Goal: Transaction & Acquisition: Subscribe to service/newsletter

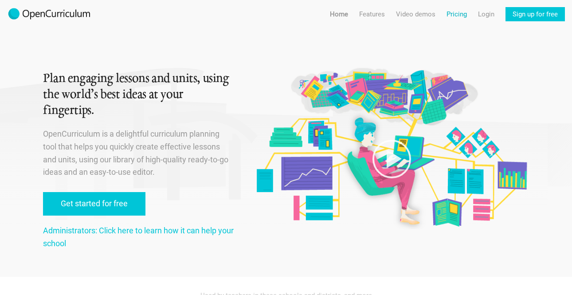
click at [462, 14] on link "Pricing" at bounding box center [457, 14] width 20 height 14
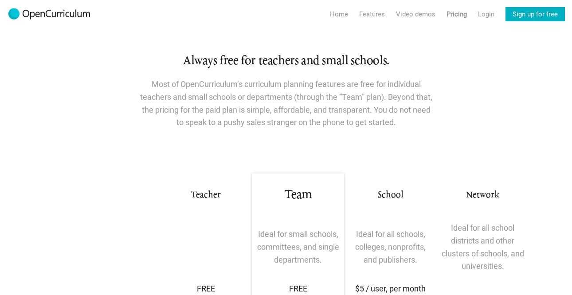
click at [532, 13] on link "Sign up for free" at bounding box center [535, 14] width 59 height 14
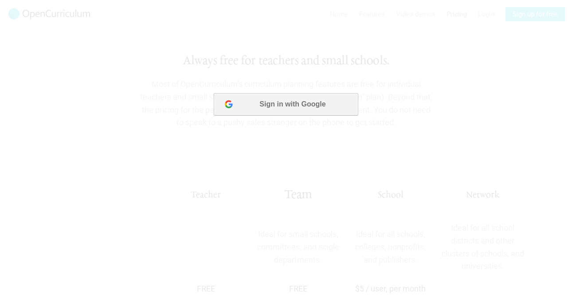
click at [319, 98] on button "Sign in with Google" at bounding box center [286, 104] width 144 height 22
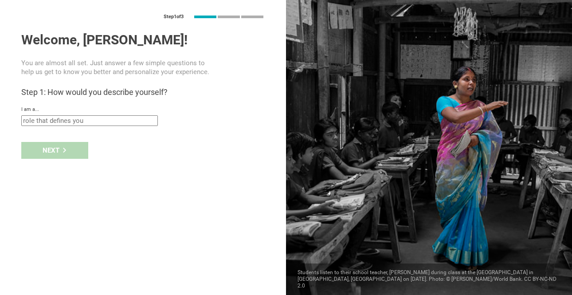
click at [55, 120] on input "text" at bounding box center [89, 120] width 137 height 11
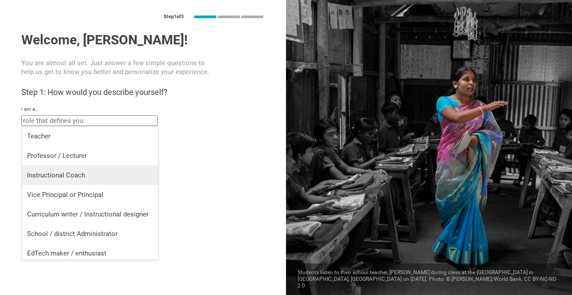
scroll to position [4, 0]
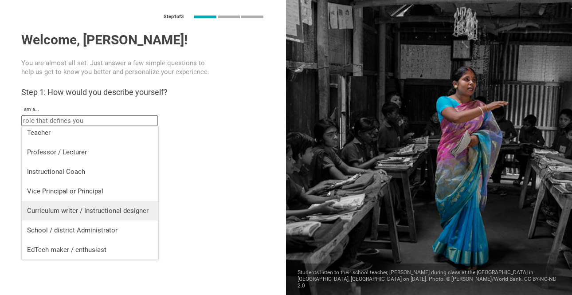
click at [44, 203] on li "Curriculum writer / Instructional designer" at bounding box center [90, 211] width 137 height 20
type input "Curriculum writer / Instructional designer"
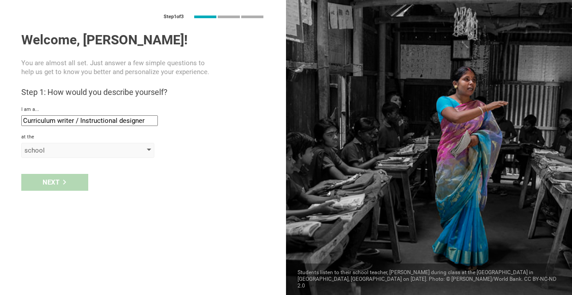
click at [52, 151] on div "school" at bounding box center [75, 150] width 102 height 9
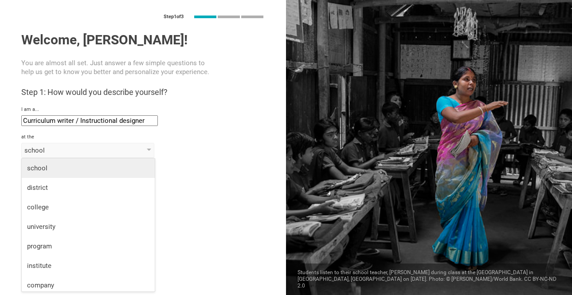
click at [48, 168] on div "school" at bounding box center [88, 168] width 122 height 9
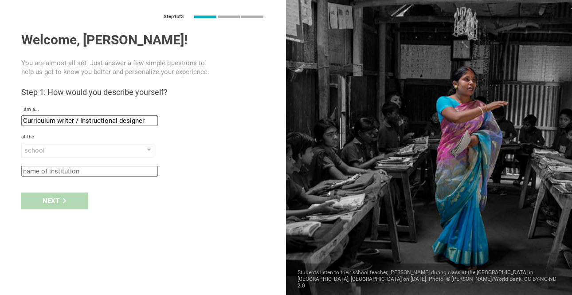
click at [47, 174] on input "text" at bounding box center [89, 171] width 137 height 11
click at [135, 197] on div "Next" at bounding box center [143, 201] width 286 height 28
click at [58, 209] on div "Next" at bounding box center [143, 201] width 286 height 28
click at [74, 154] on div "school" at bounding box center [75, 150] width 102 height 9
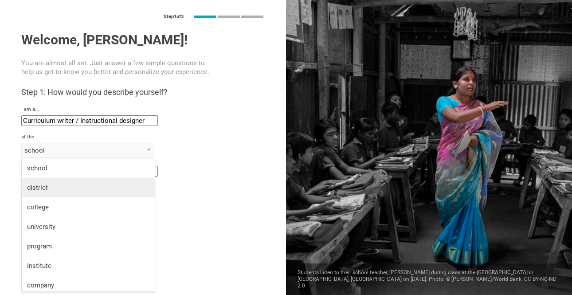
scroll to position [23, 0]
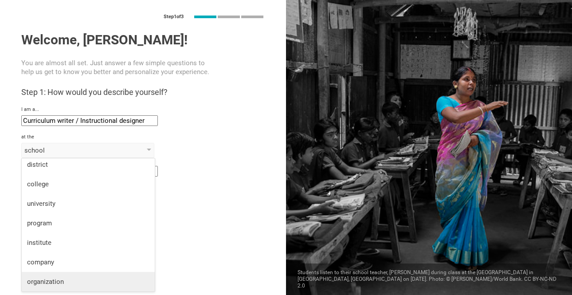
click at [41, 282] on div "organization" at bounding box center [88, 281] width 122 height 9
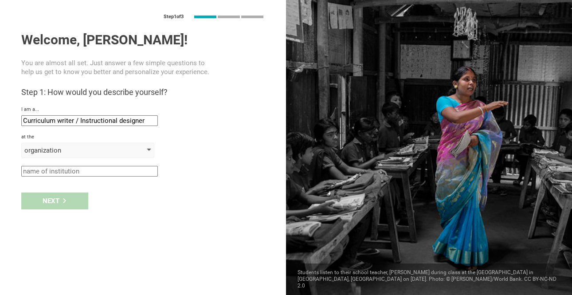
click at [95, 143] on div "organization" at bounding box center [87, 150] width 133 height 15
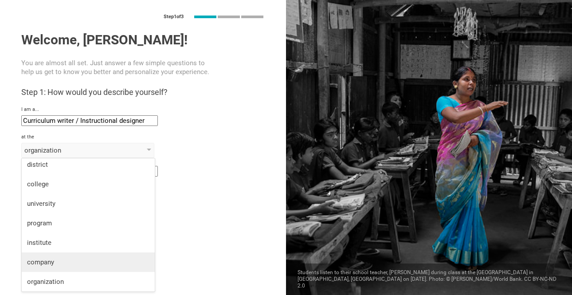
click at [60, 259] on div "company" at bounding box center [88, 262] width 122 height 9
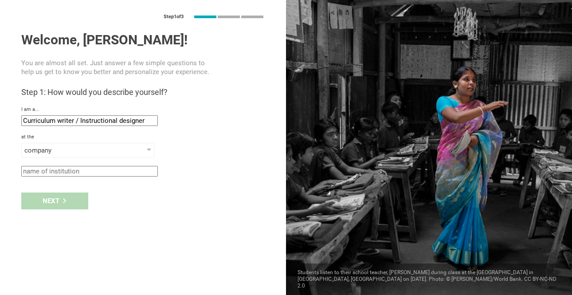
click at [77, 170] on input "text" at bounding box center [89, 171] width 137 height 11
type input "[PERSON_NAME] Music House"
click at [63, 200] on icon at bounding box center [64, 200] width 5 height 5
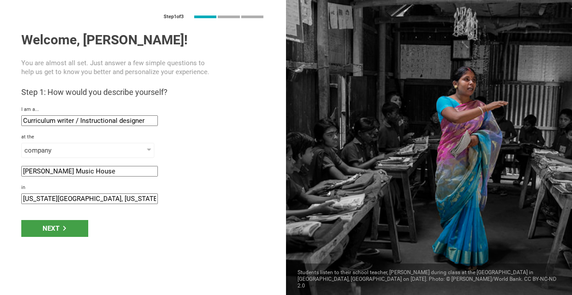
click at [61, 203] on input "[US_STATE][GEOGRAPHIC_DATA], [US_STATE]" at bounding box center [89, 198] width 137 height 11
type input "[GEOGRAPHIC_DATA], [GEOGRAPHIC_DATA]"
click at [53, 228] on div "Next" at bounding box center [54, 228] width 67 height 17
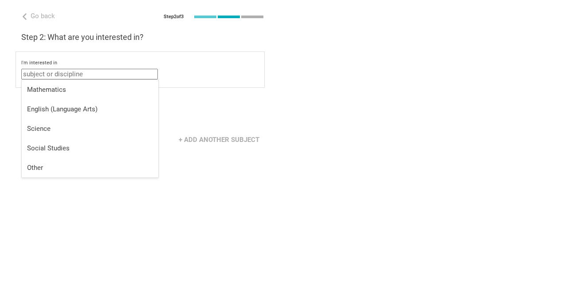
click at [75, 72] on input "text" at bounding box center [89, 74] width 137 height 11
click at [74, 94] on div "Mathematics" at bounding box center [90, 89] width 126 height 9
type input "Mathematics"
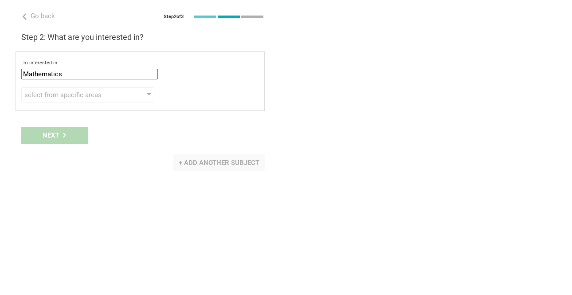
click at [202, 164] on div "+ Add another subject" at bounding box center [219, 162] width 91 height 17
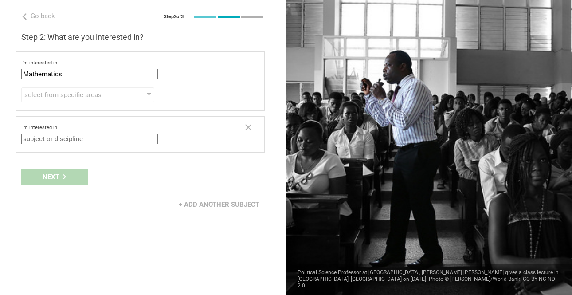
click at [95, 135] on input "text" at bounding box center [89, 139] width 137 height 11
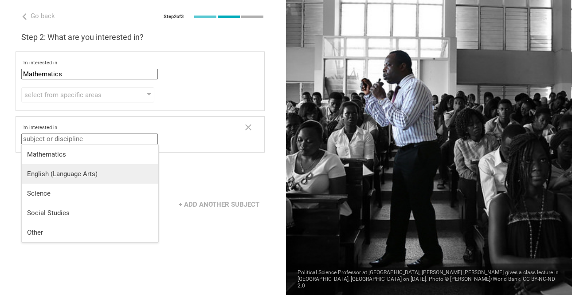
click at [86, 170] on div "English (Language Arts)" at bounding box center [90, 174] width 126 height 9
type input "English (Language Arts)"
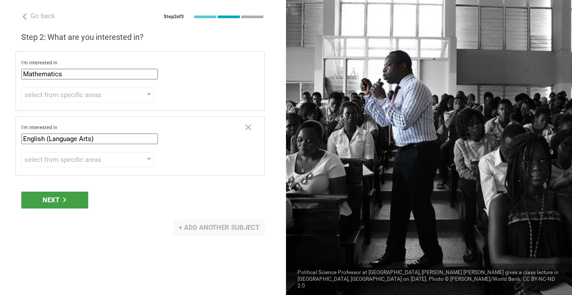
click at [229, 229] on div "+ Add another subject" at bounding box center [219, 227] width 91 height 17
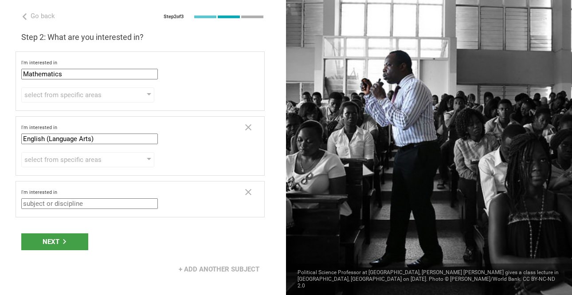
click at [96, 205] on input "text" at bounding box center [89, 203] width 137 height 11
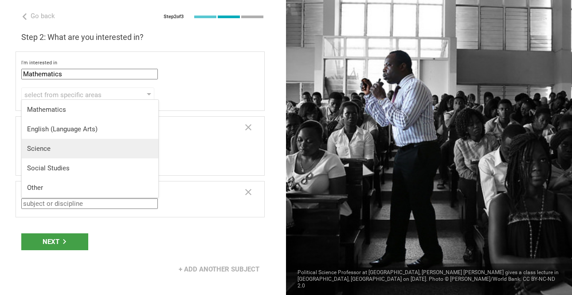
click at [90, 144] on div "Science" at bounding box center [90, 148] width 126 height 9
type input "Science"
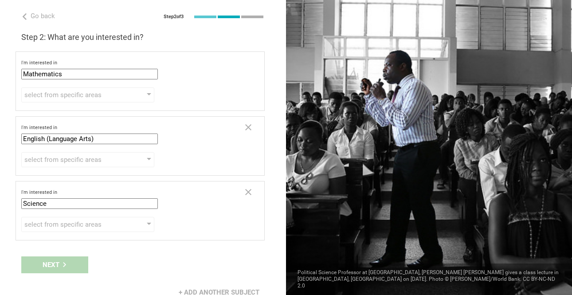
scroll to position [10, 0]
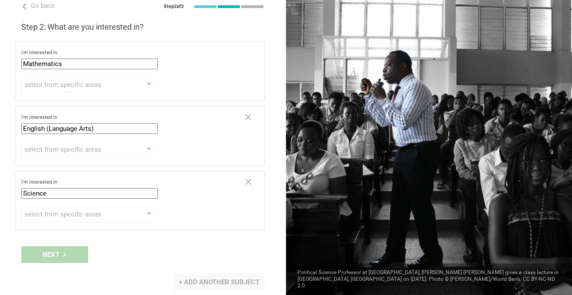
click at [202, 278] on div "+ Add another subject" at bounding box center [219, 282] width 91 height 17
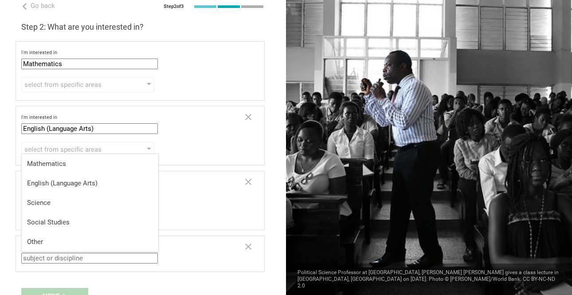
click at [65, 259] on input "text" at bounding box center [89, 258] width 137 height 11
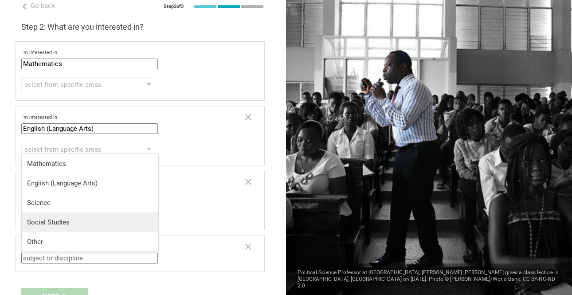
click at [64, 220] on div "Social Studies" at bounding box center [90, 222] width 126 height 9
type input "Social Studies"
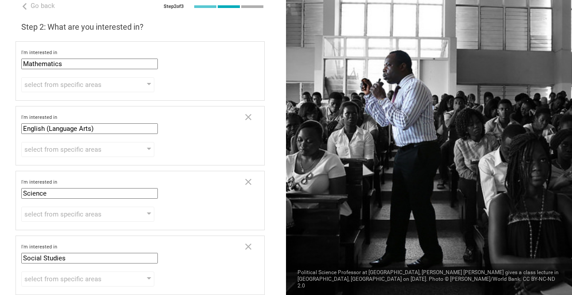
scroll to position [75, 0]
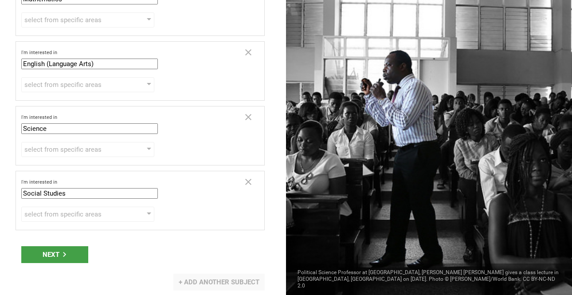
click at [190, 285] on div "+ Add another subject" at bounding box center [219, 282] width 91 height 17
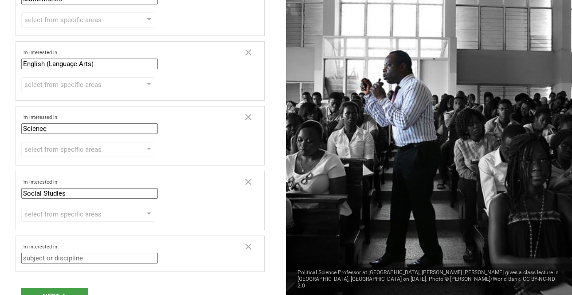
click at [60, 259] on input "text" at bounding box center [89, 258] width 137 height 11
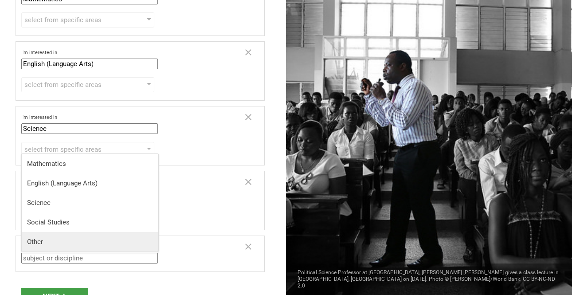
click at [56, 243] on div "Other" at bounding box center [90, 241] width 126 height 9
type input "Other"
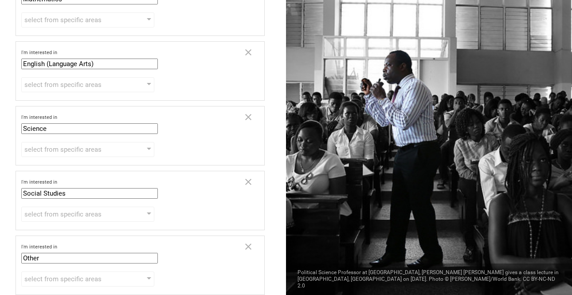
scroll to position [139, 0]
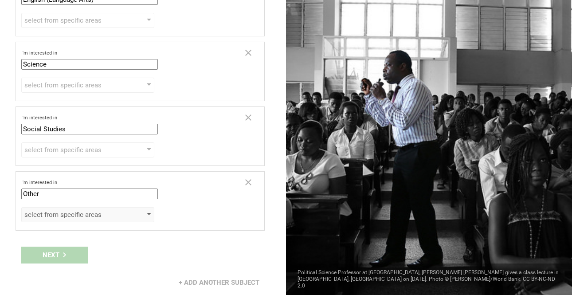
click at [63, 212] on div "select from specific areas" at bounding box center [75, 214] width 102 height 9
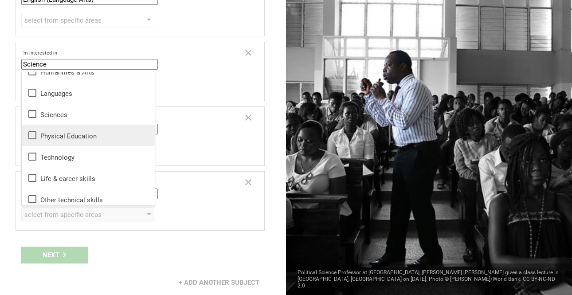
scroll to position [0, 0]
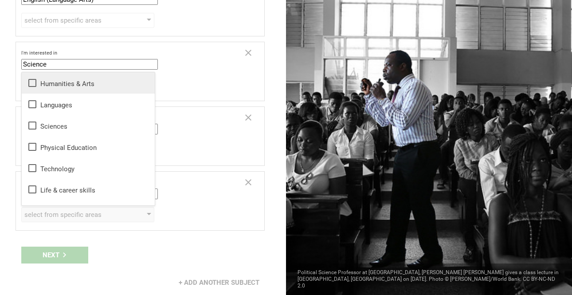
click at [63, 79] on div "Humanities & Arts" at bounding box center [88, 83] width 122 height 11
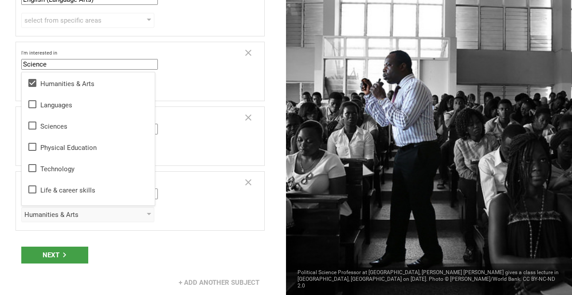
click at [131, 255] on div "Next" at bounding box center [143, 255] width 286 height 28
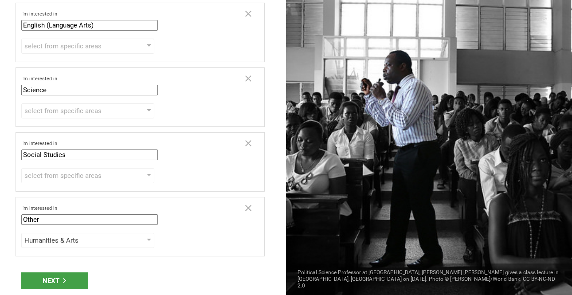
scroll to position [105, 0]
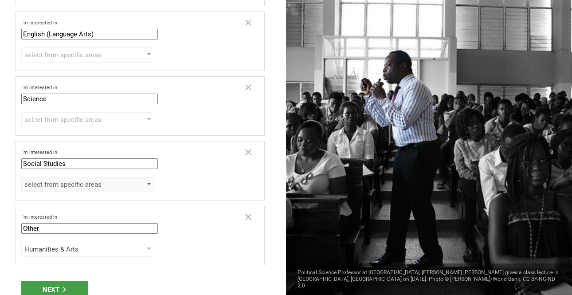
click at [111, 187] on div "select from specific areas" at bounding box center [75, 184] width 102 height 9
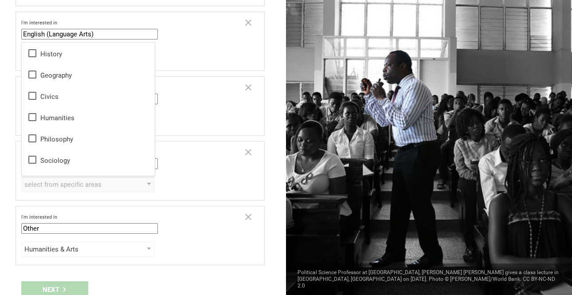
click at [201, 158] on div "I'm interested in Social Studies Mathematics English (Language Arts) Science So…" at bounding box center [129, 160] width 217 height 20
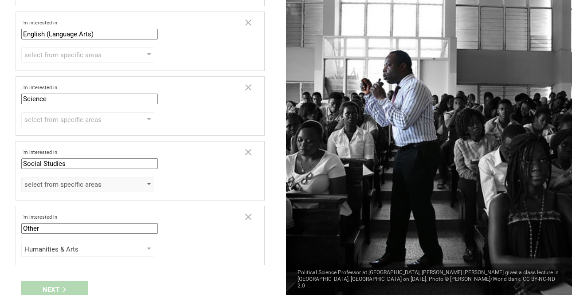
click at [148, 184] on div at bounding box center [149, 185] width 4 height 4
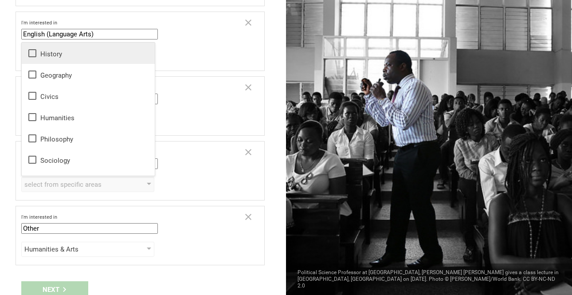
click at [33, 52] on icon at bounding box center [32, 53] width 11 height 11
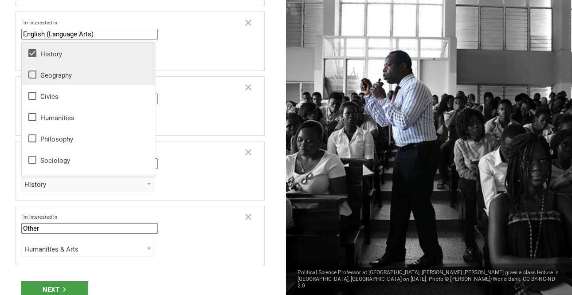
click at [33, 72] on icon at bounding box center [32, 74] width 11 height 11
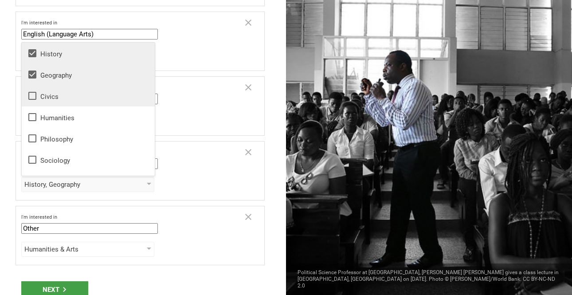
click at [32, 98] on icon at bounding box center [32, 96] width 11 height 11
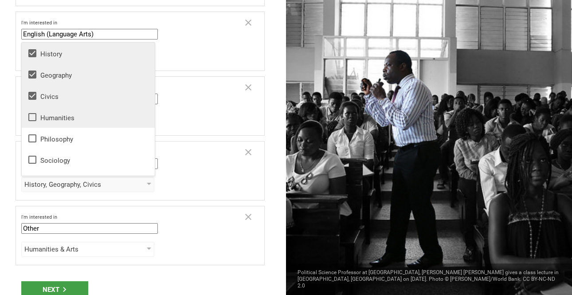
click at [33, 120] on icon at bounding box center [32, 117] width 11 height 11
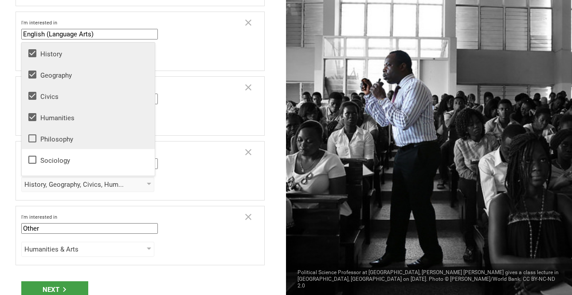
click at [33, 134] on icon at bounding box center [32, 138] width 8 height 8
click at [33, 158] on icon at bounding box center [32, 159] width 11 height 11
click at [202, 172] on div "I'm interested in Social Studies Mathematics English (Language Arts) Science So…" at bounding box center [140, 170] width 249 height 59
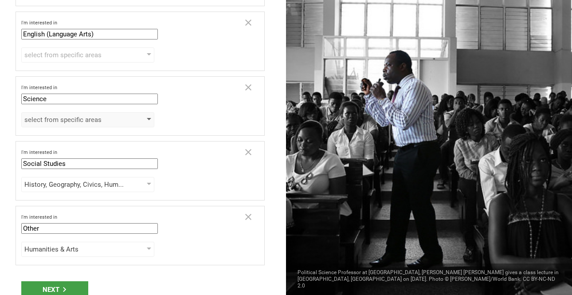
click at [151, 122] on div "select from specific areas" at bounding box center [87, 119] width 133 height 15
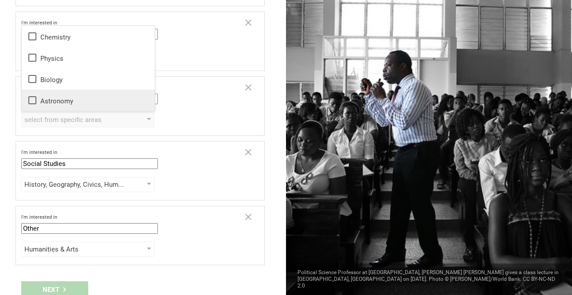
click at [30, 99] on icon at bounding box center [32, 100] width 11 height 11
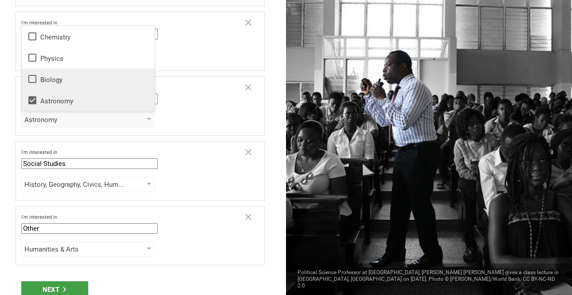
click at [32, 80] on icon at bounding box center [32, 79] width 11 height 11
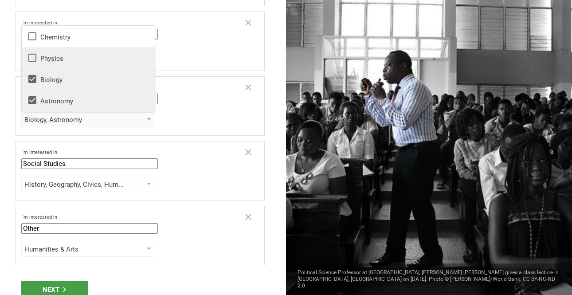
click at [31, 57] on icon at bounding box center [32, 57] width 11 height 11
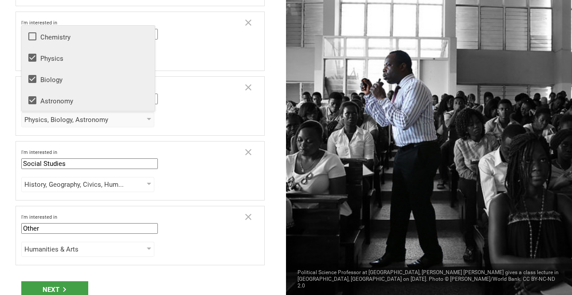
click at [33, 35] on icon at bounding box center [32, 36] width 11 height 11
click at [209, 96] on div "I'm interested in Science Mathematics English (Language Arts) Science Social St…" at bounding box center [129, 95] width 217 height 20
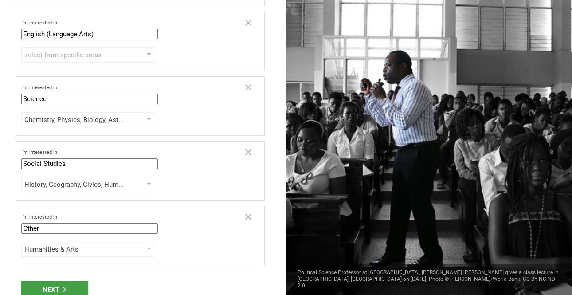
scroll to position [0, 0]
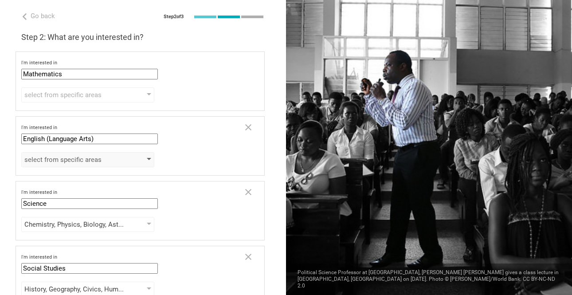
click at [148, 158] on div at bounding box center [149, 160] width 4 height 4
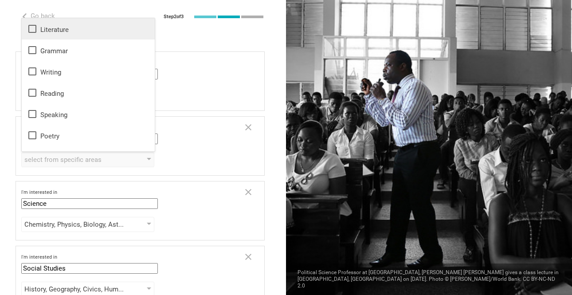
click at [30, 30] on icon at bounding box center [32, 29] width 11 height 11
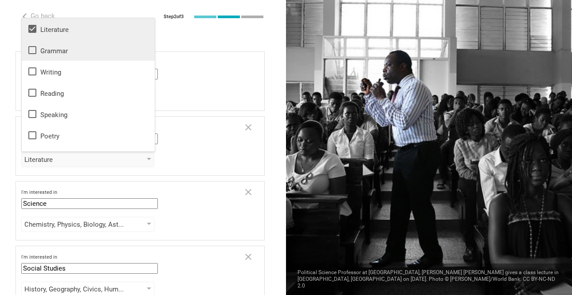
click at [31, 46] on icon at bounding box center [32, 50] width 8 height 8
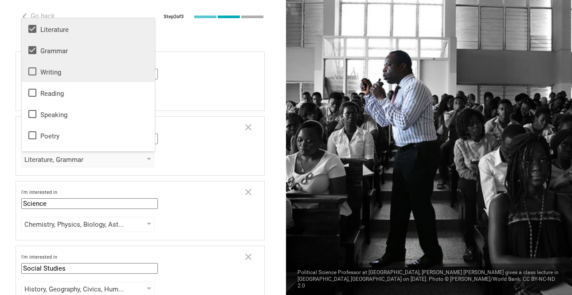
click at [31, 67] on icon at bounding box center [32, 71] width 8 height 8
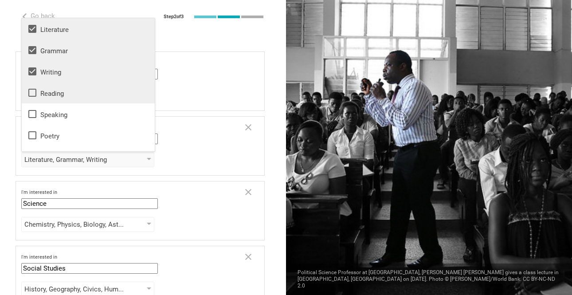
click at [35, 90] on icon at bounding box center [32, 92] width 11 height 11
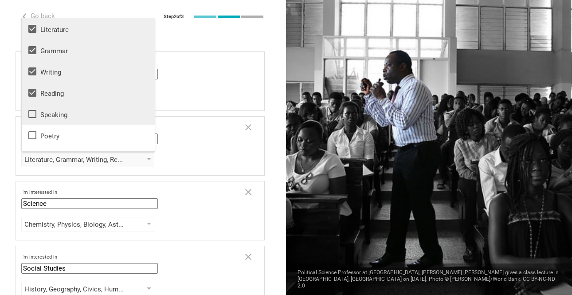
click at [34, 113] on icon at bounding box center [32, 114] width 11 height 11
click at [32, 136] on icon at bounding box center [32, 135] width 11 height 11
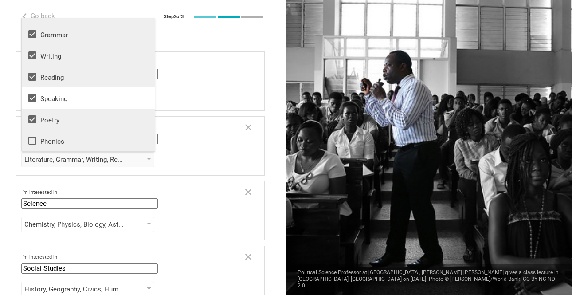
click at [33, 143] on icon at bounding box center [32, 140] width 11 height 11
click at [192, 80] on div "I'm interested in Mathematics Mathematics English (Language Arts) Science Socia…" at bounding box center [140, 80] width 249 height 59
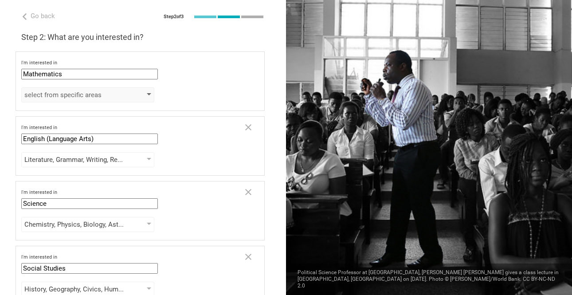
click at [147, 94] on div at bounding box center [149, 95] width 4 height 4
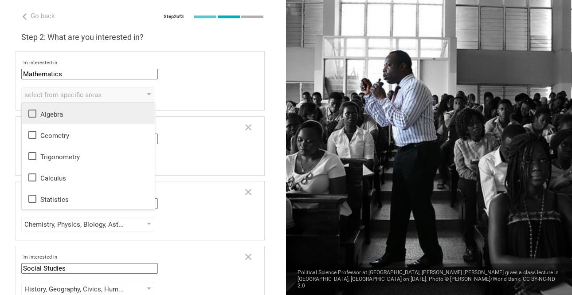
click at [53, 110] on div "Algebra" at bounding box center [88, 113] width 122 height 11
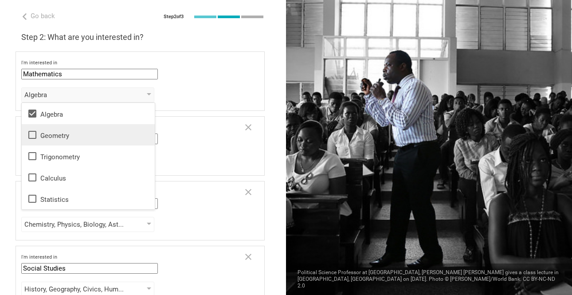
click at [52, 133] on div "Geometry" at bounding box center [88, 135] width 122 height 11
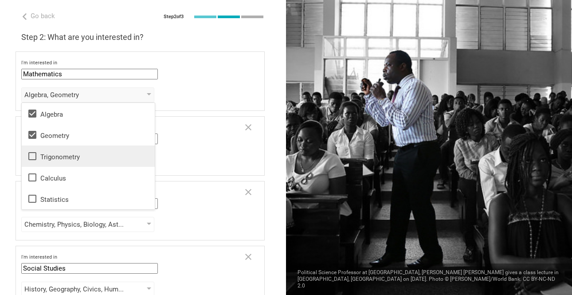
click at [50, 158] on div "Trigonometry" at bounding box center [88, 156] width 122 height 11
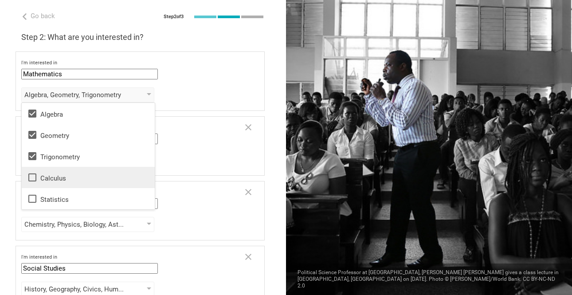
click at [51, 174] on div "Calculus" at bounding box center [88, 177] width 122 height 11
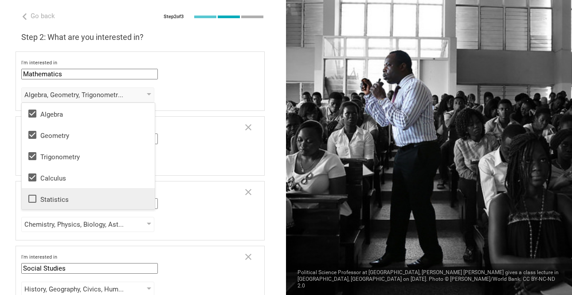
click at [51, 197] on div "Statistics" at bounding box center [88, 198] width 122 height 11
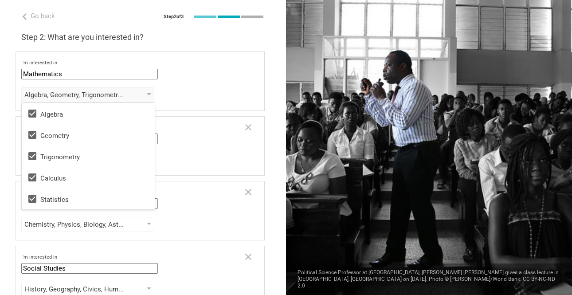
click at [200, 84] on div "I'm interested in Mathematics Mathematics English (Language Arts) Science Socia…" at bounding box center [140, 80] width 249 height 59
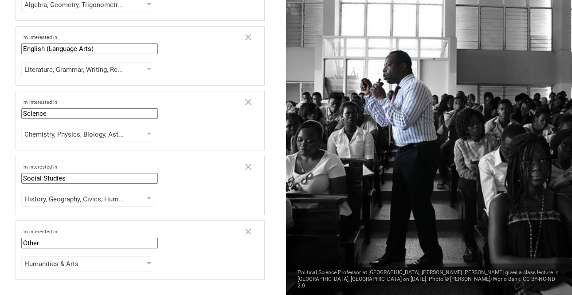
scroll to position [139, 0]
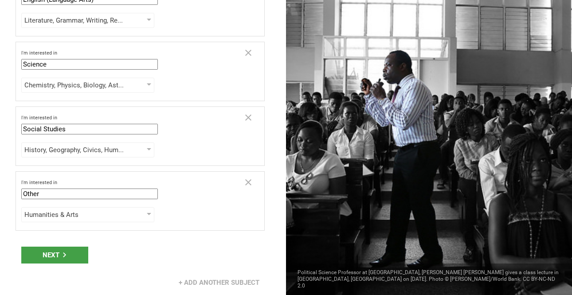
click at [59, 242] on div "Next" at bounding box center [143, 255] width 286 height 28
click at [59, 253] on div "Next" at bounding box center [54, 255] width 67 height 17
click at [78, 254] on div "Next" at bounding box center [54, 255] width 67 height 17
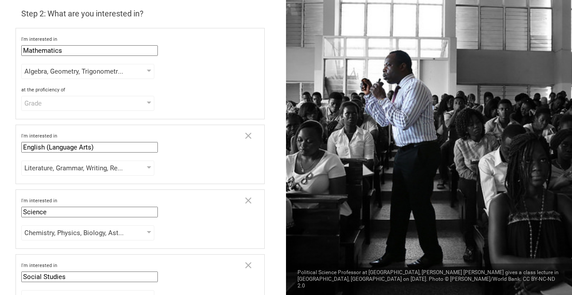
scroll to position [0, 0]
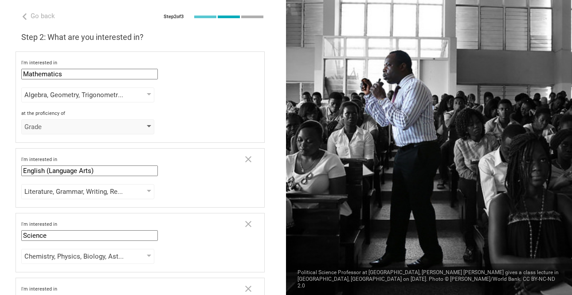
click at [93, 127] on div "Grade" at bounding box center [75, 126] width 102 height 9
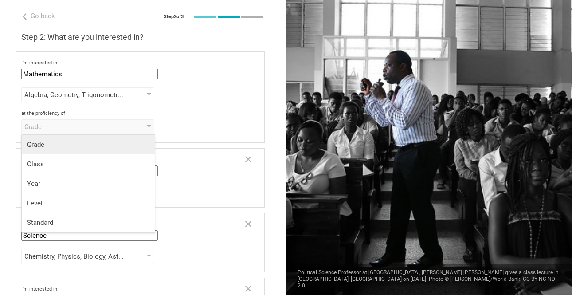
click at [80, 146] on div "Grade" at bounding box center [88, 144] width 122 height 9
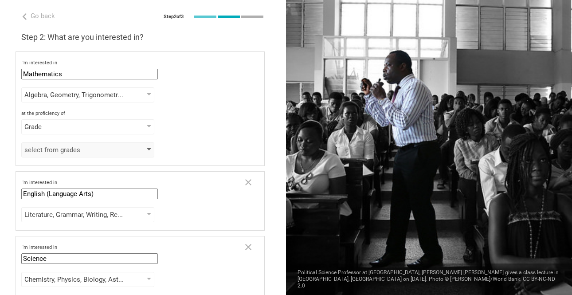
click at [80, 150] on div "select from grades" at bounding box center [75, 150] width 102 height 9
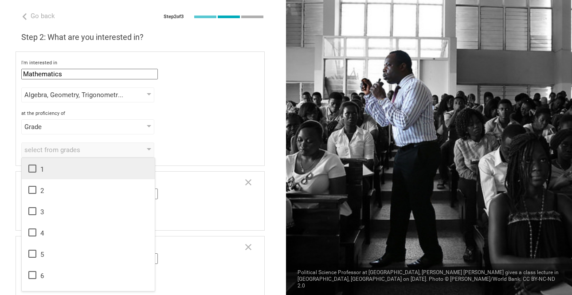
click at [35, 170] on icon at bounding box center [32, 168] width 11 height 11
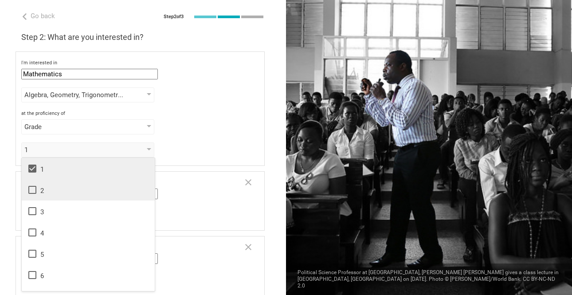
click at [35, 188] on icon at bounding box center [32, 190] width 11 height 11
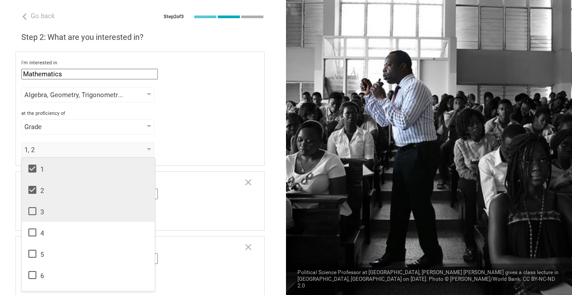
click at [33, 210] on icon at bounding box center [32, 211] width 11 height 11
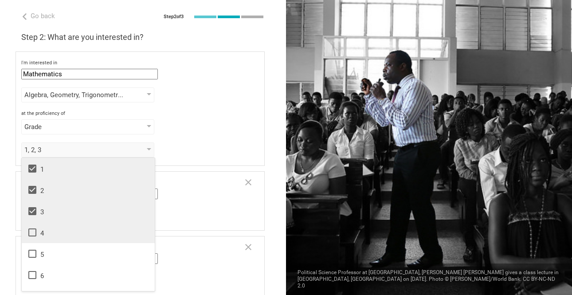
click at [33, 229] on icon at bounding box center [32, 233] width 8 height 8
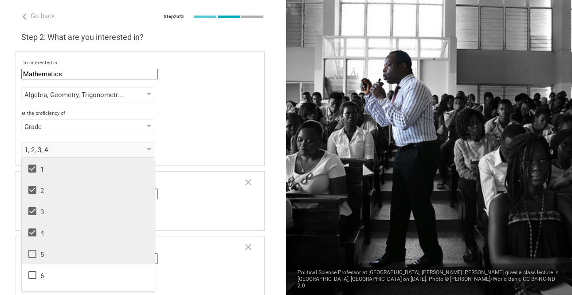
click at [33, 255] on icon at bounding box center [32, 254] width 11 height 11
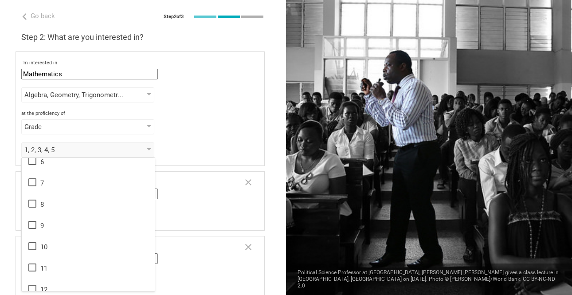
scroll to position [144, 0]
click at [225, 138] on div "I'm interested in Mathematics Mathematics English (Language Arts) Science Socia…" at bounding box center [140, 108] width 249 height 114
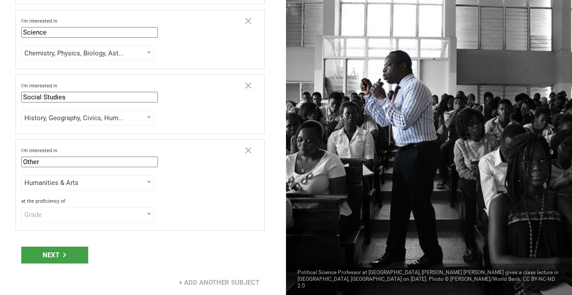
scroll to position [226, 0]
click at [110, 217] on div "Grade" at bounding box center [75, 214] width 102 height 9
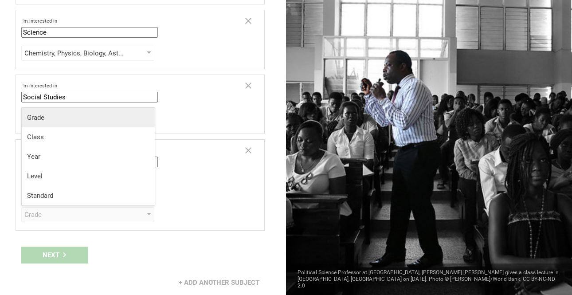
click at [84, 120] on div "Grade" at bounding box center [88, 117] width 122 height 9
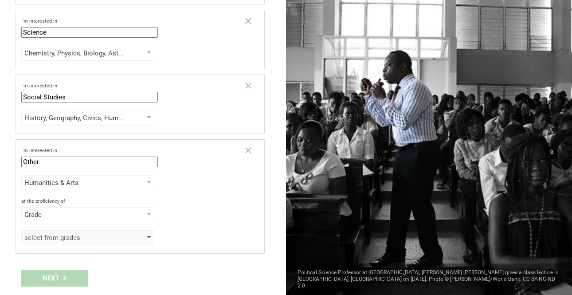
click at [47, 238] on div "select from grades" at bounding box center [75, 237] width 102 height 9
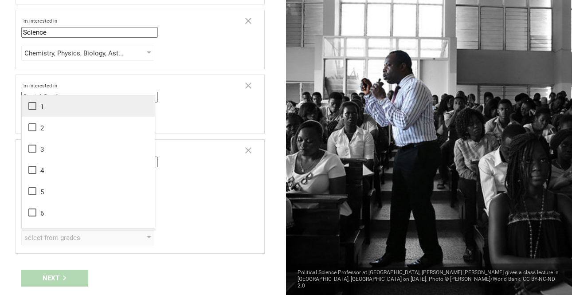
click at [40, 105] on div "1" at bounding box center [88, 106] width 122 height 11
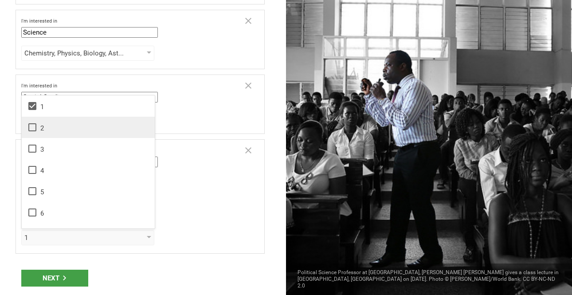
click at [38, 127] on div "2" at bounding box center [88, 127] width 122 height 11
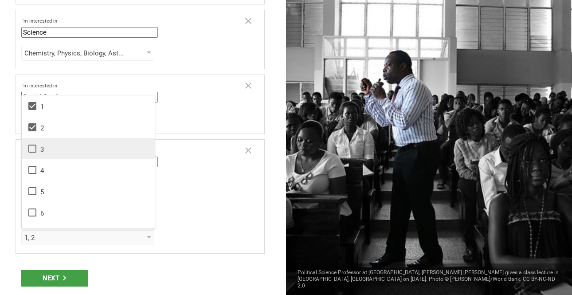
click at [35, 153] on icon at bounding box center [32, 148] width 11 height 11
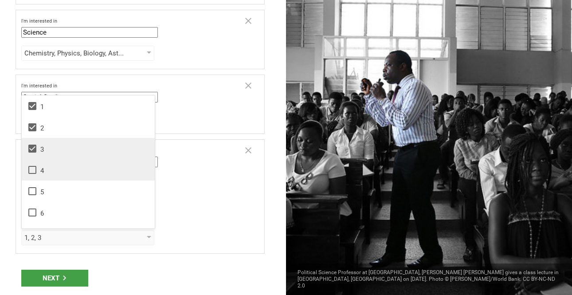
click at [36, 170] on icon at bounding box center [32, 170] width 8 height 8
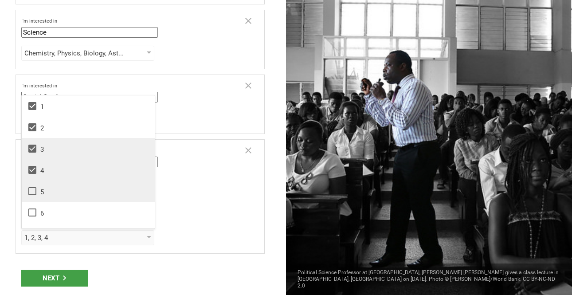
click at [36, 188] on icon at bounding box center [32, 191] width 8 height 8
click at [176, 212] on div "Grade Grade Class Year Level Standard" at bounding box center [140, 214] width 238 height 15
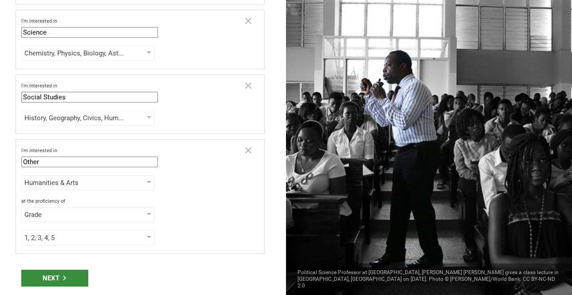
click at [67, 274] on div "Next" at bounding box center [54, 278] width 67 height 17
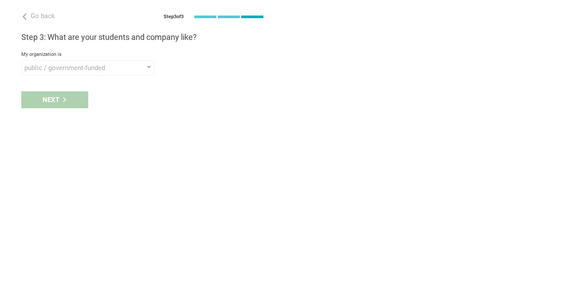
scroll to position [0, 0]
click at [81, 67] on div "public / government-funded" at bounding box center [75, 67] width 102 height 9
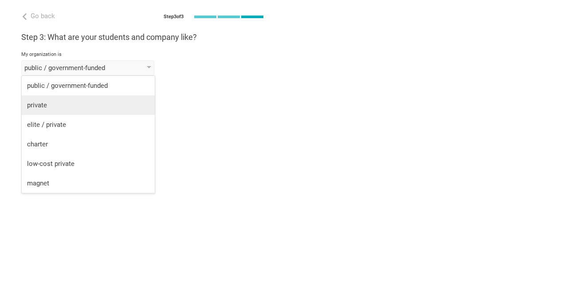
click at [67, 100] on li "private" at bounding box center [88, 105] width 133 height 20
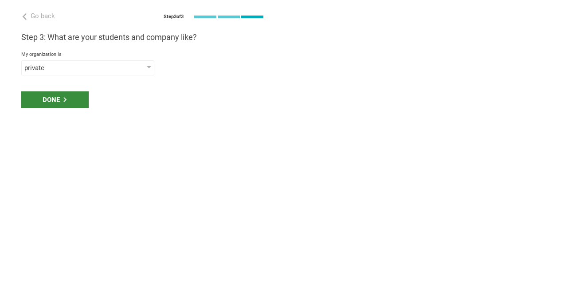
click at [63, 102] on div "Done" at bounding box center [54, 99] width 67 height 17
